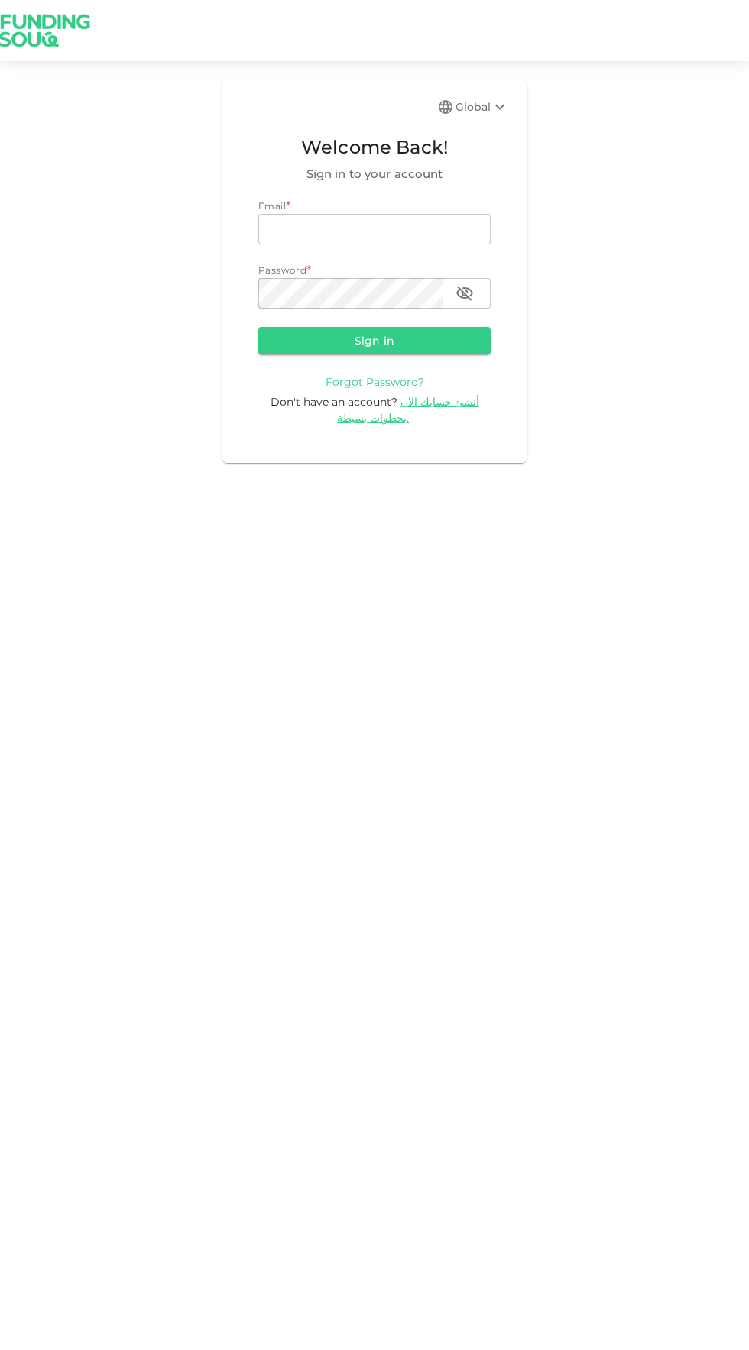
type input "odai.m.amer@gmail.com"
click at [258, 327] on button "Sign in" at bounding box center [374, 341] width 232 height 28
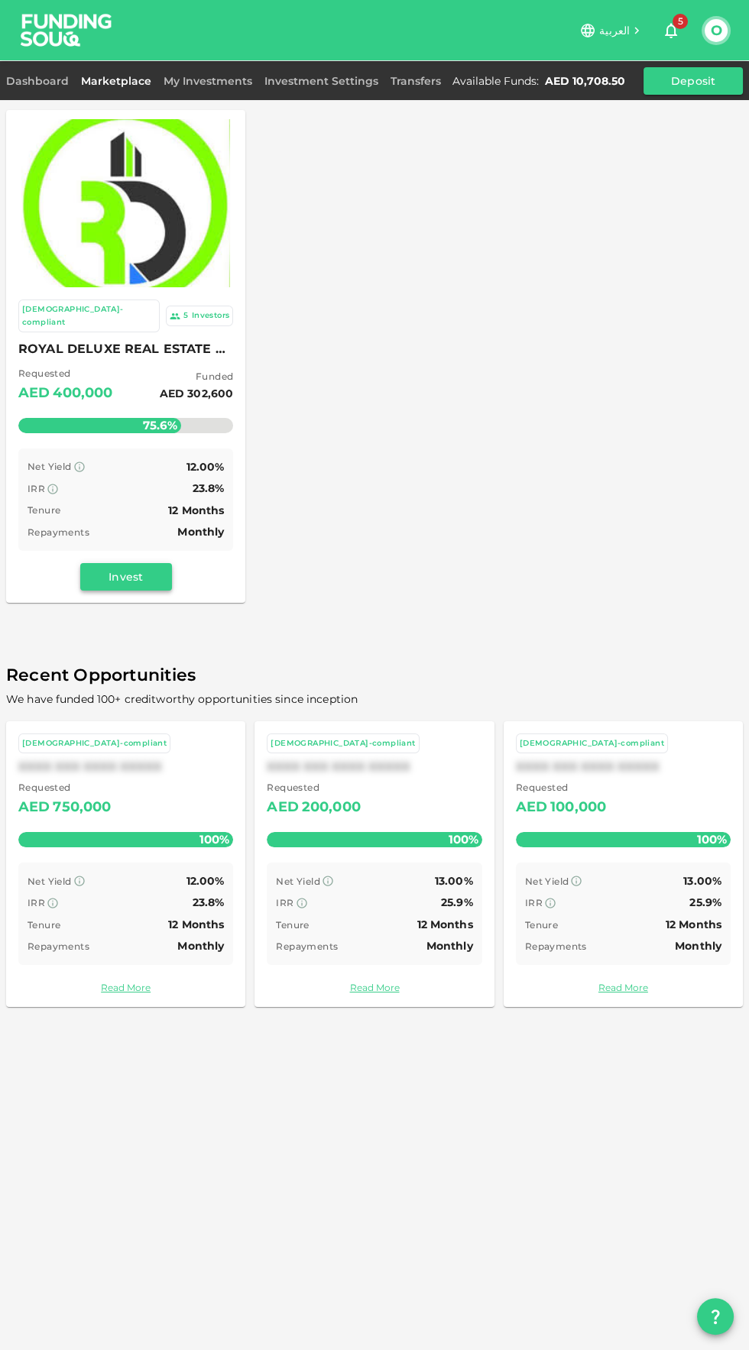
click at [140, 563] on button "Invest" at bounding box center [126, 577] width 92 height 28
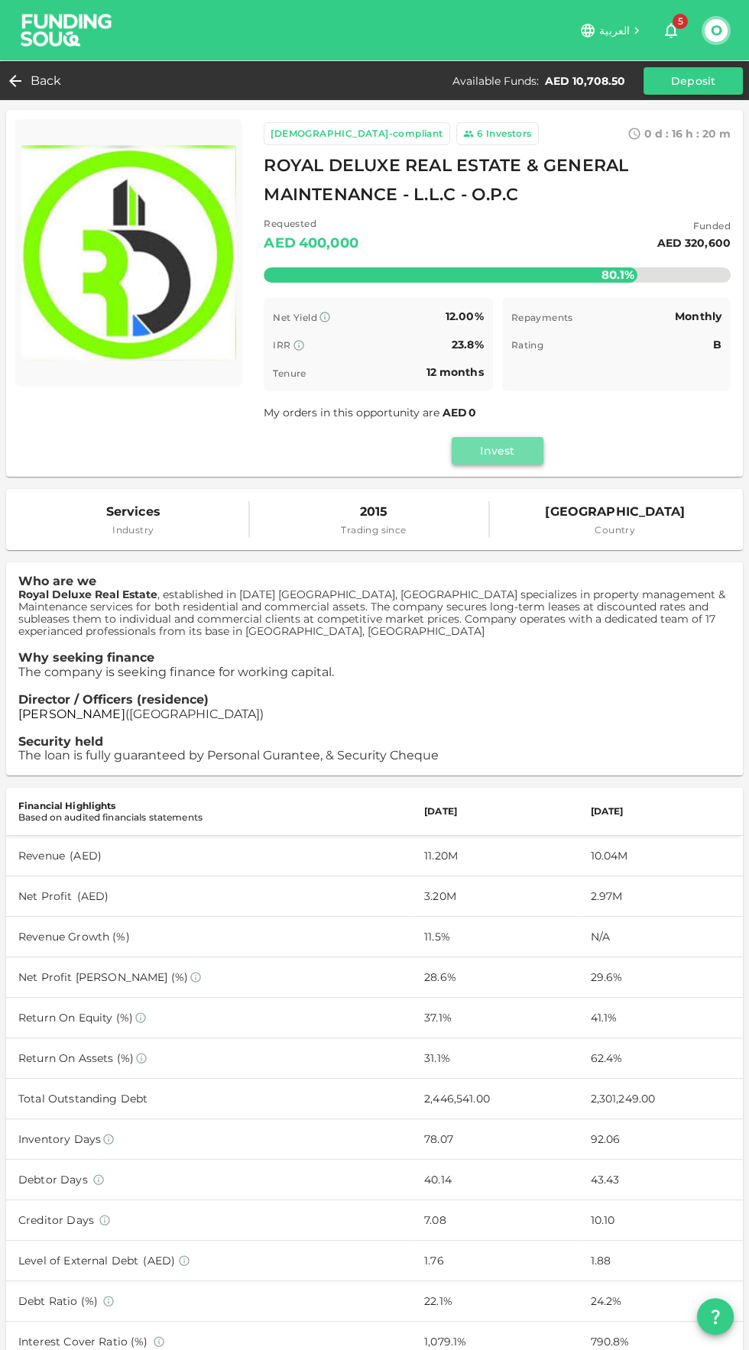
click at [496, 457] on button "Invest" at bounding box center [498, 451] width 92 height 28
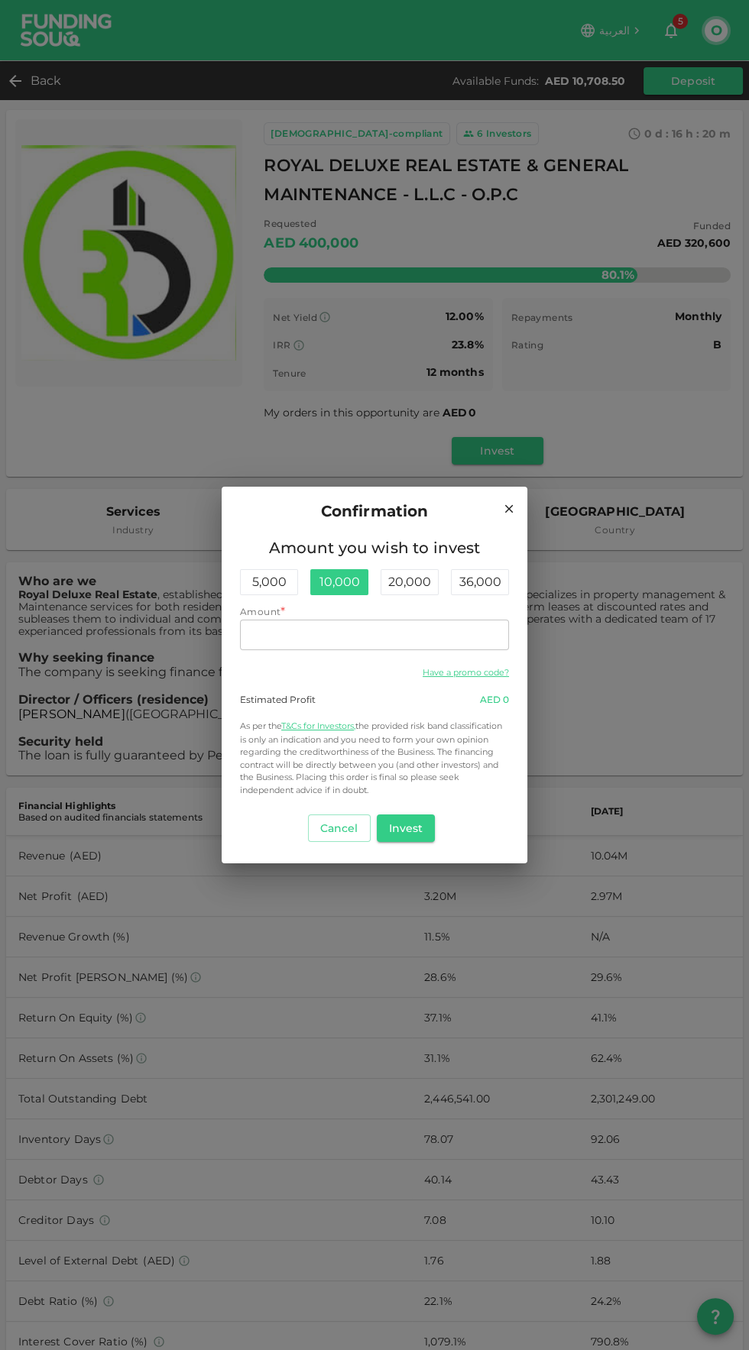
click at [343, 583] on div "10,000" at bounding box center [339, 582] width 58 height 26
type input "10,000"
click at [417, 832] on button "Invest" at bounding box center [406, 828] width 59 height 28
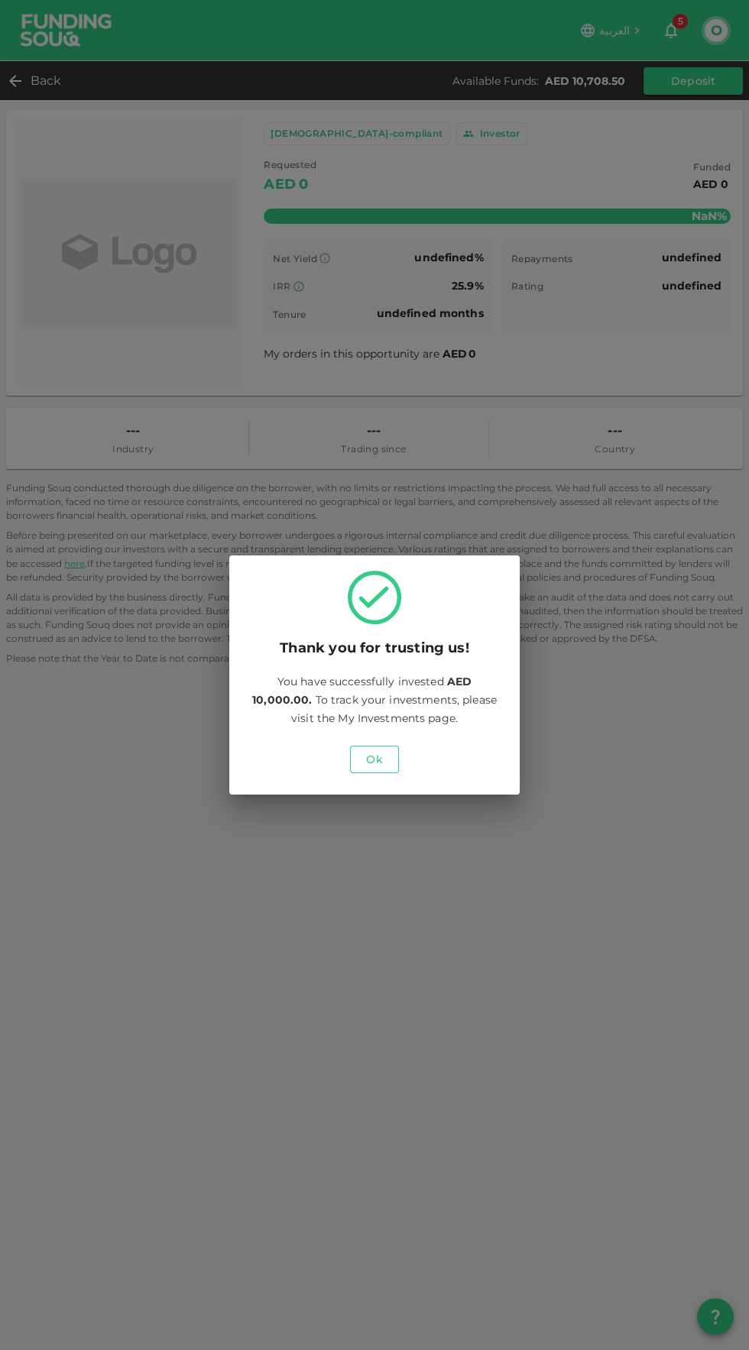
click at [381, 765] on button "Ok" at bounding box center [374, 760] width 49 height 28
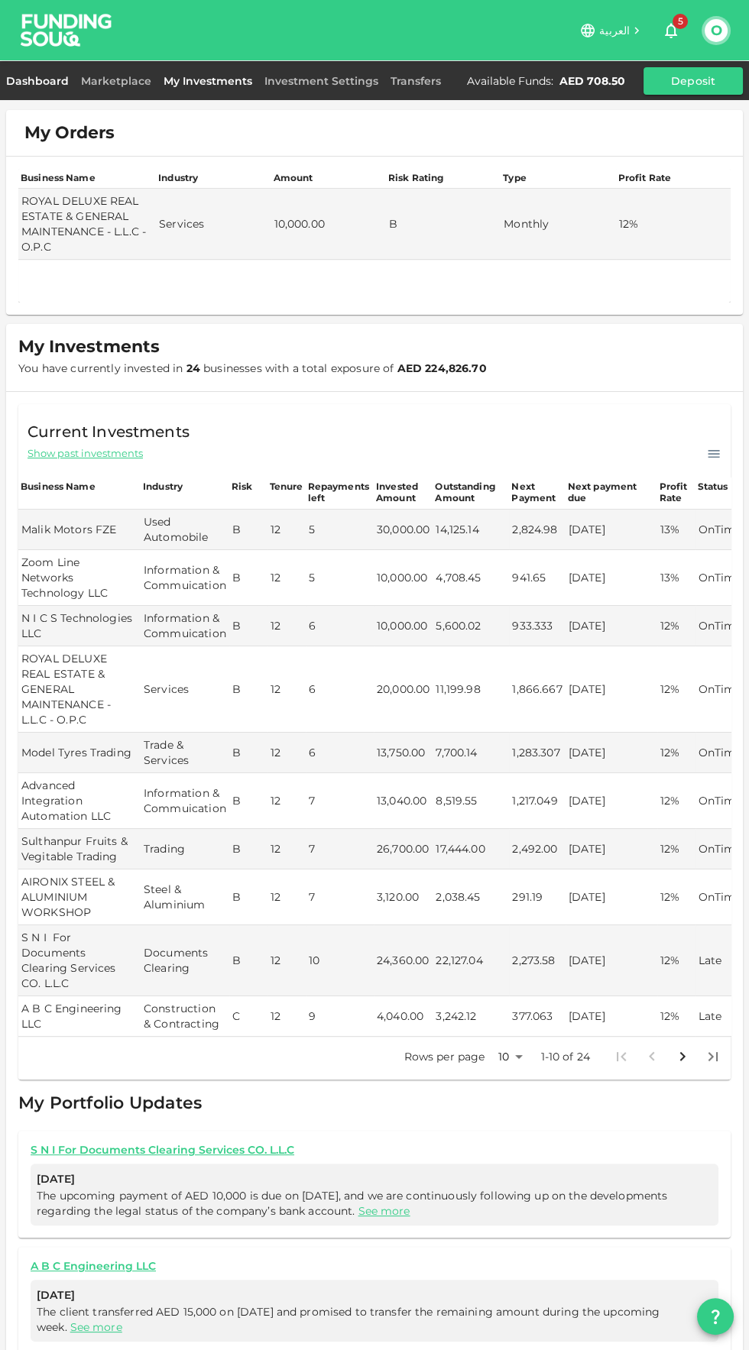
click at [62, 85] on link "Dashboard" at bounding box center [40, 81] width 69 height 14
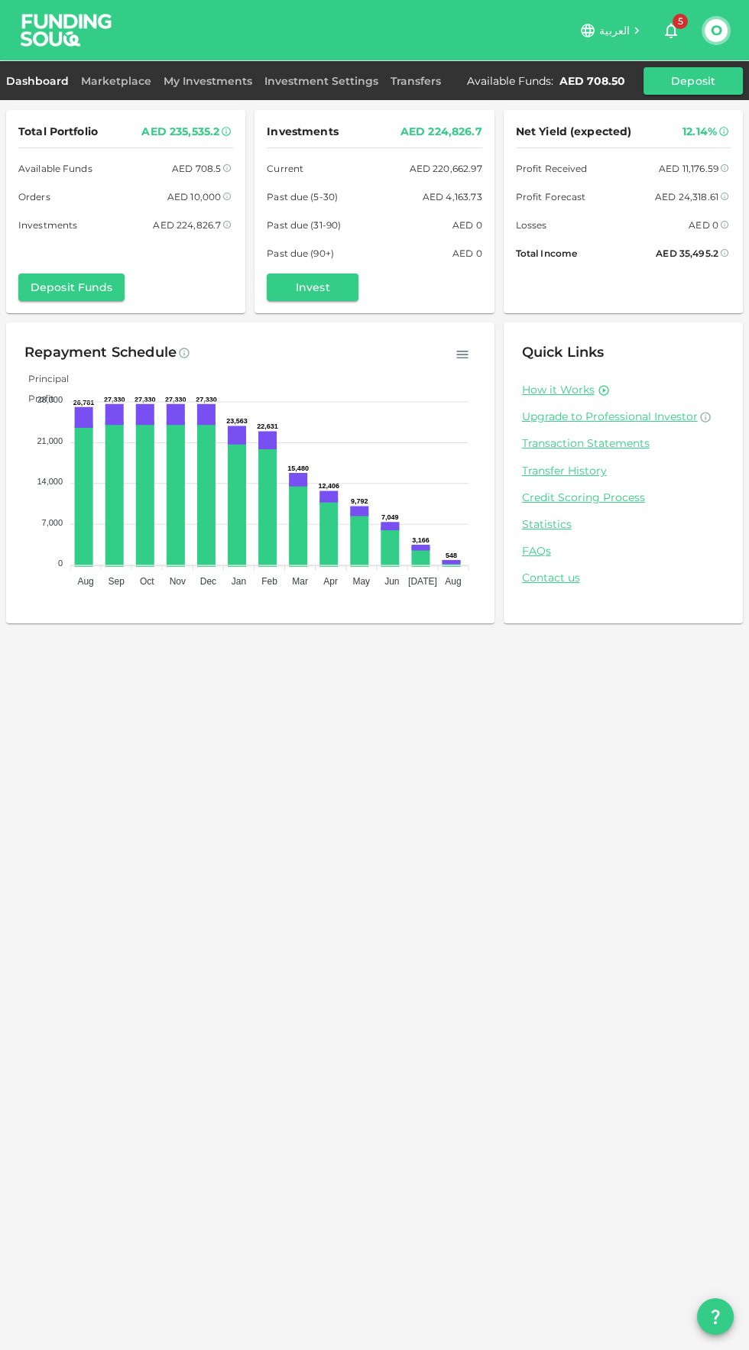
click at [670, 31] on icon "button" at bounding box center [671, 30] width 18 height 18
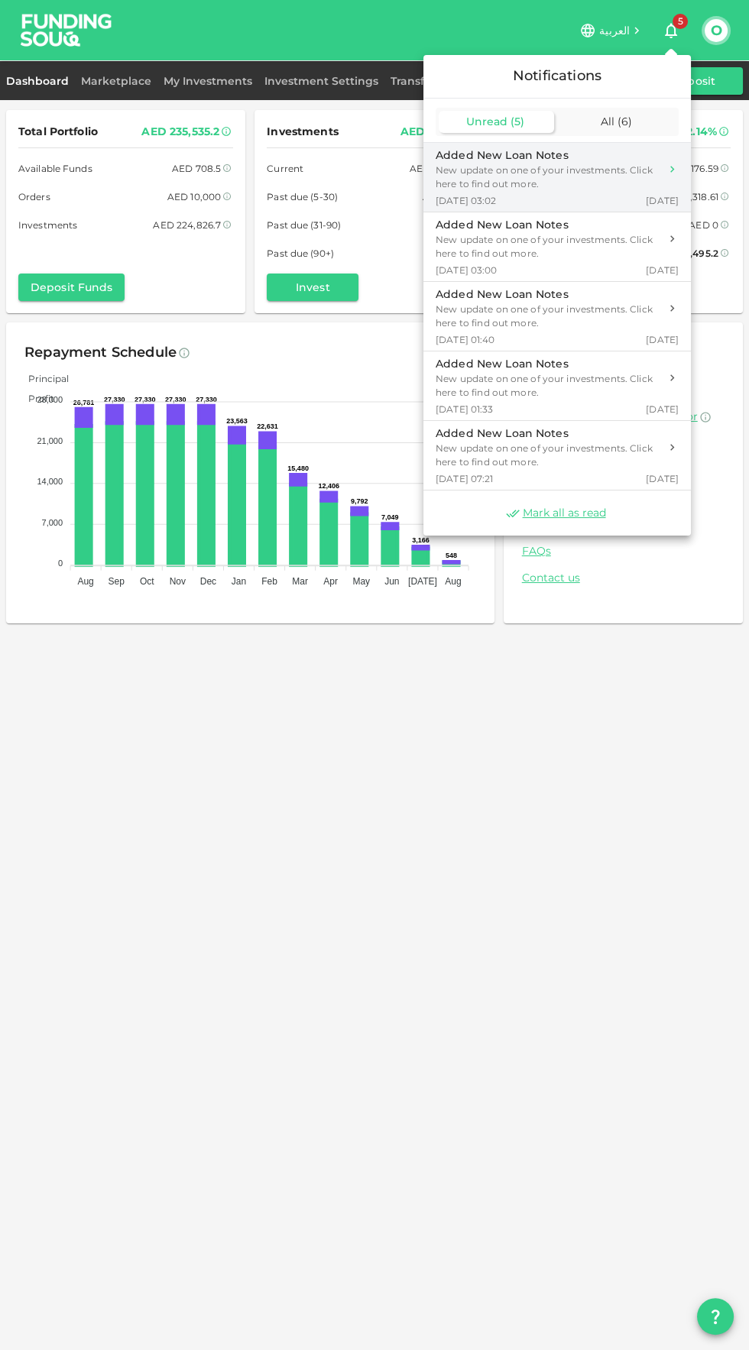
click at [608, 194] on div "Aug 07, 2025 03:02 4 days ago" at bounding box center [557, 200] width 243 height 13
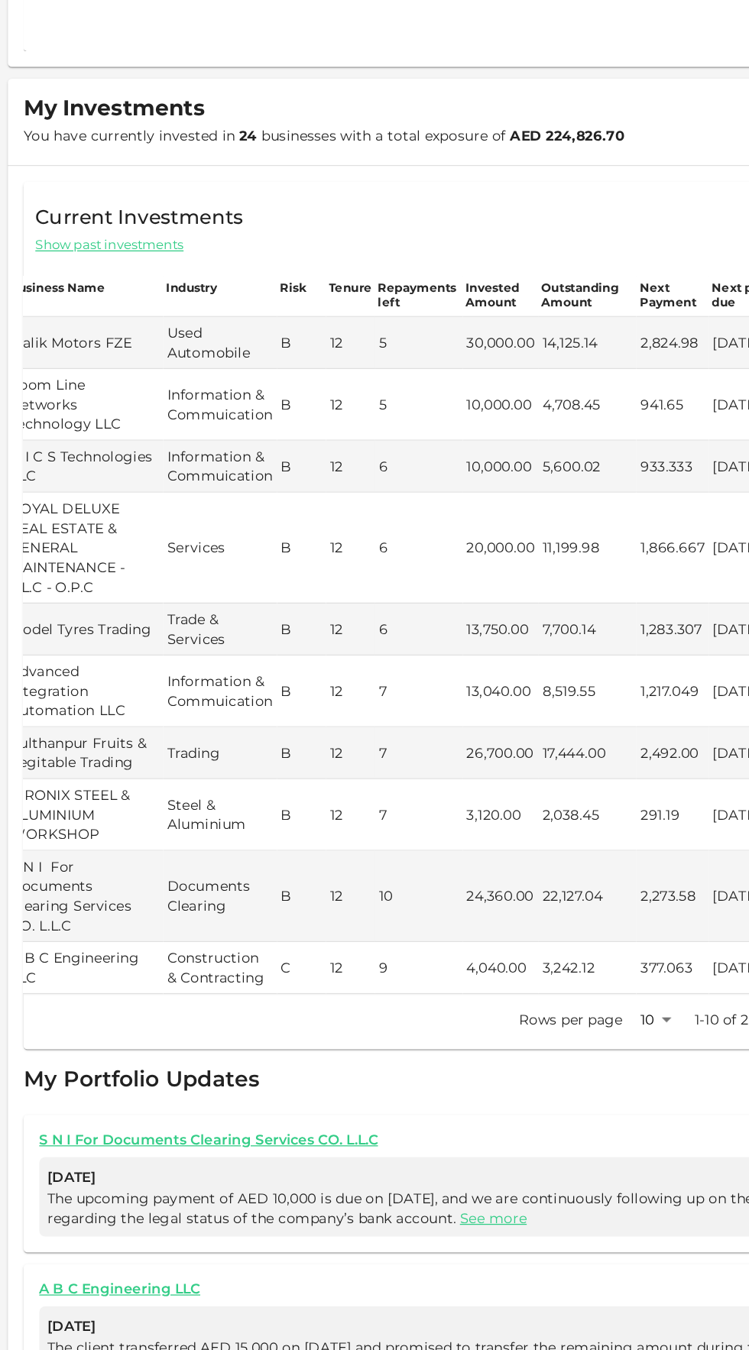
scroll to position [109, 0]
